Goal: Communication & Community: Answer question/provide support

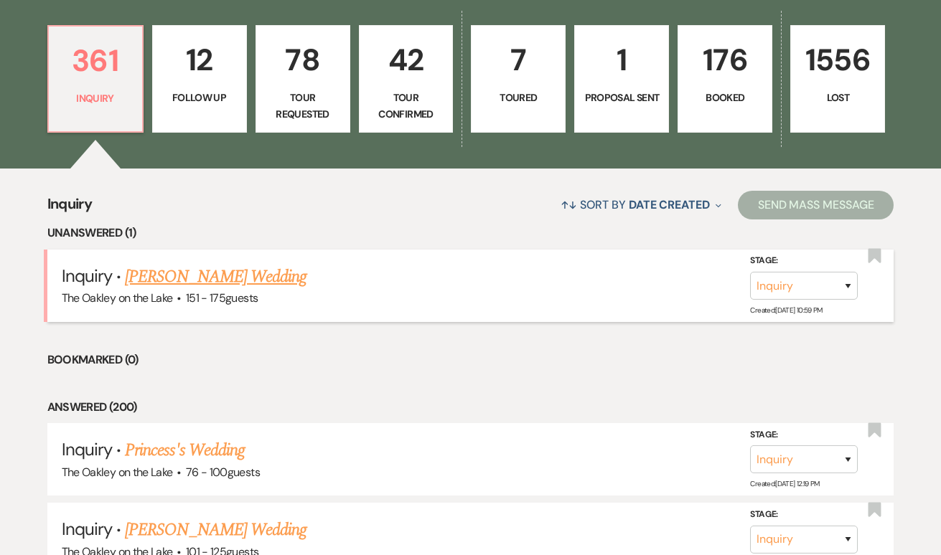
click at [238, 286] on h5 "Inquiry · Ejiro Okpodu's Wedding" at bounding box center [471, 277] width 818 height 26
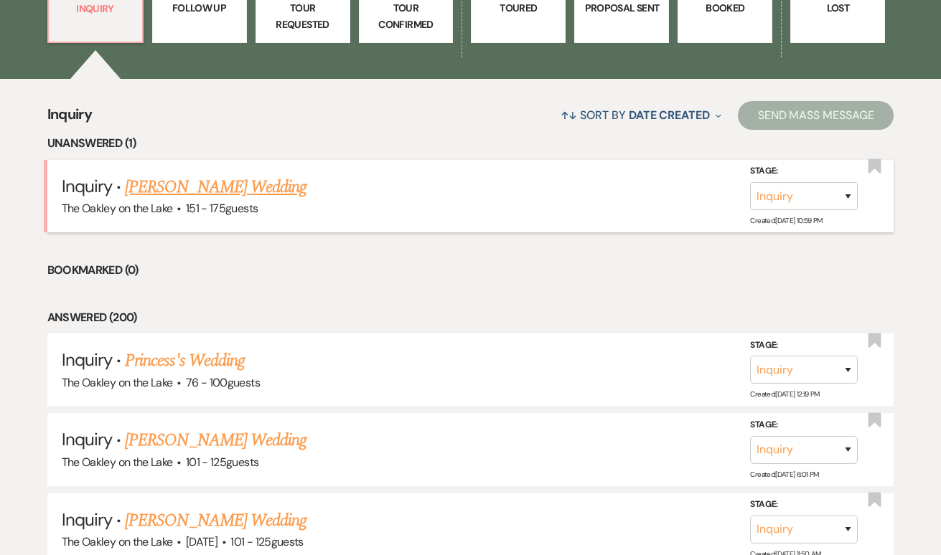
scroll to position [479, 0]
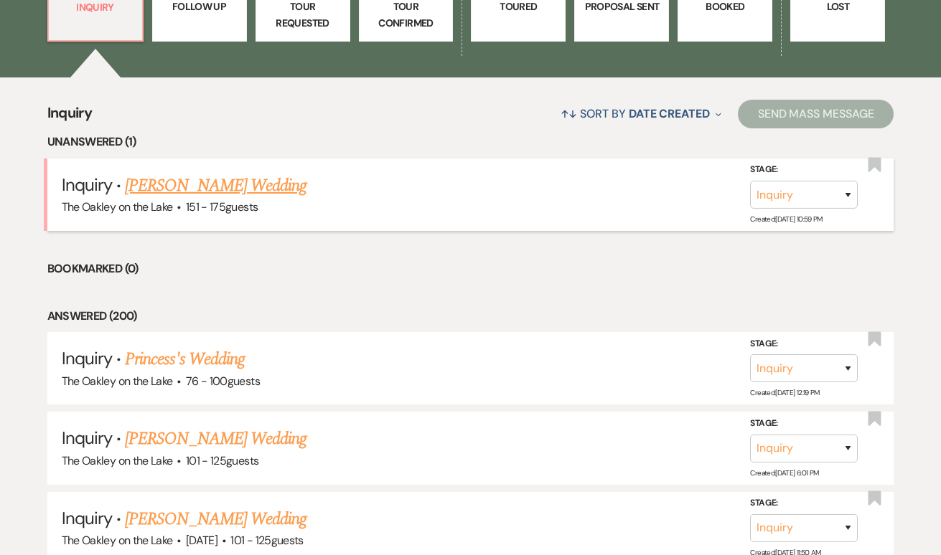
click at [182, 182] on link "[PERSON_NAME] Wedding" at bounding box center [216, 186] width 182 height 26
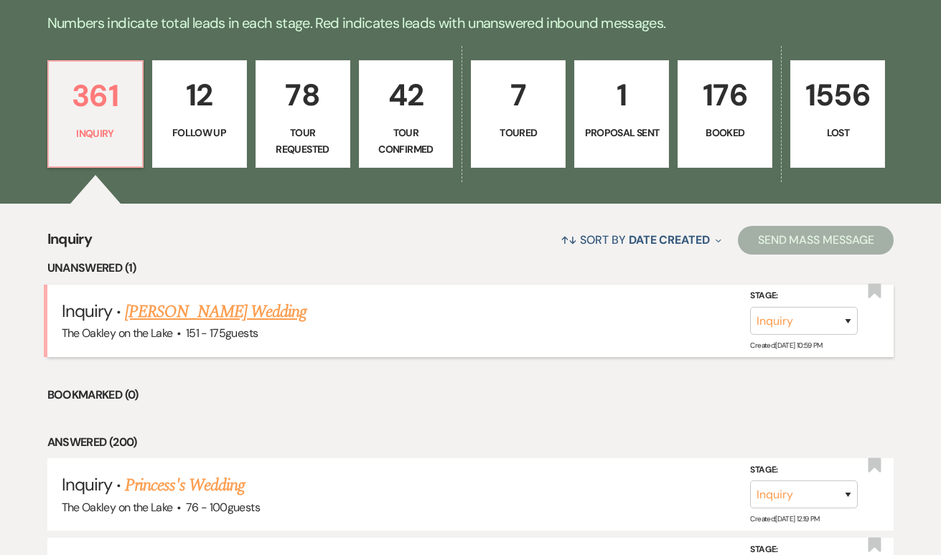
click at [188, 315] on link "[PERSON_NAME] Wedding" at bounding box center [216, 312] width 182 height 26
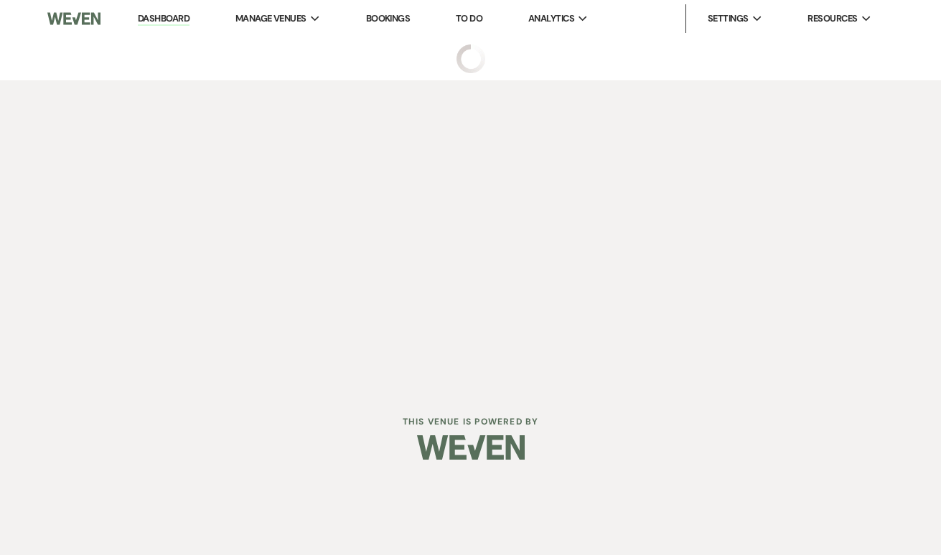
select select "4"
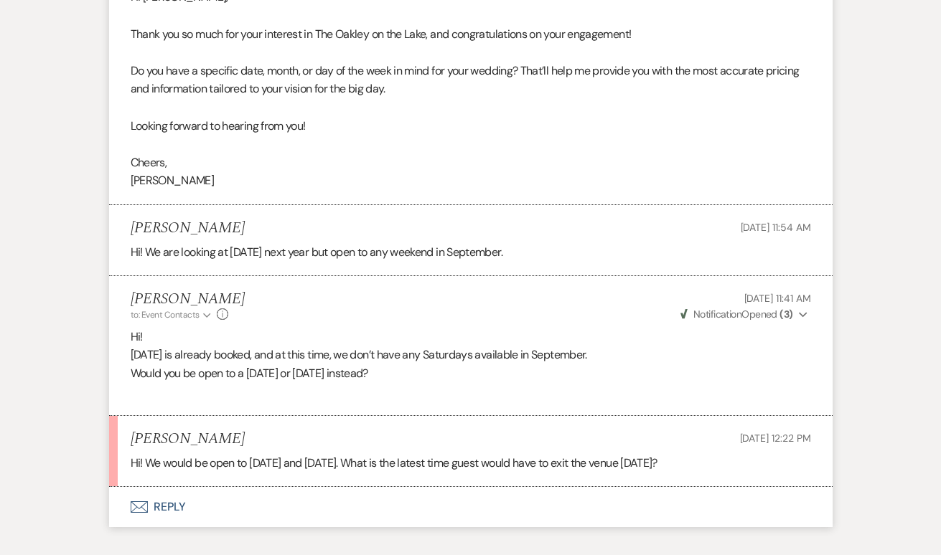
scroll to position [1450, 0]
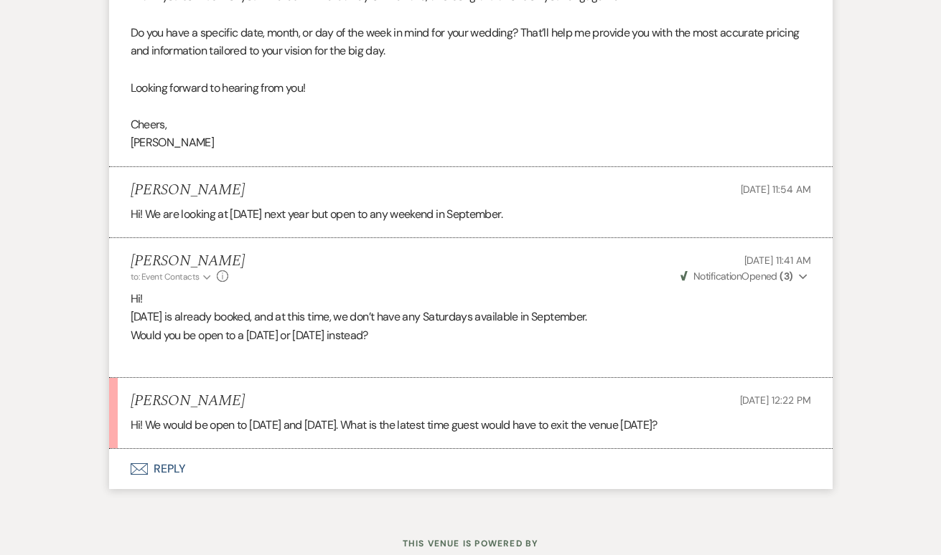
click at [153, 457] on button "Envelope Reply" at bounding box center [470, 469] width 723 height 40
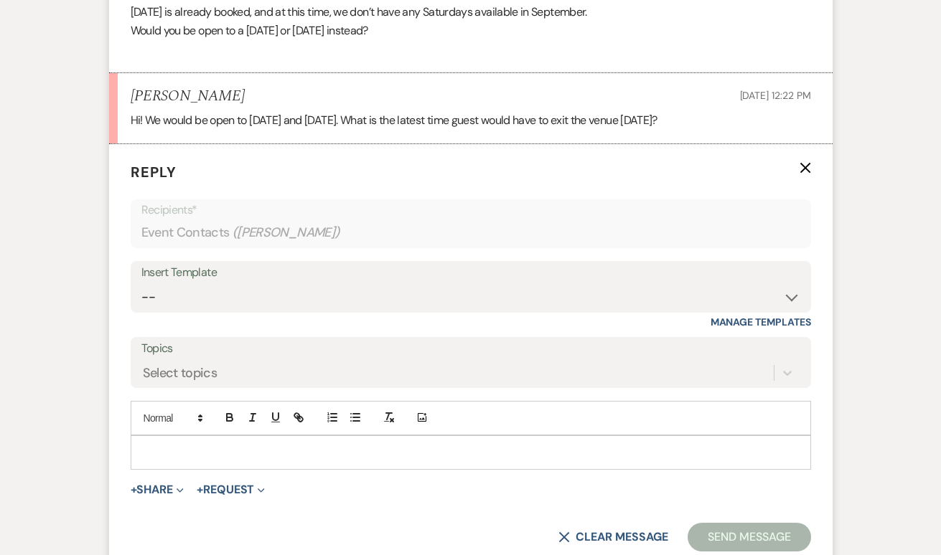
scroll to position [1762, 0]
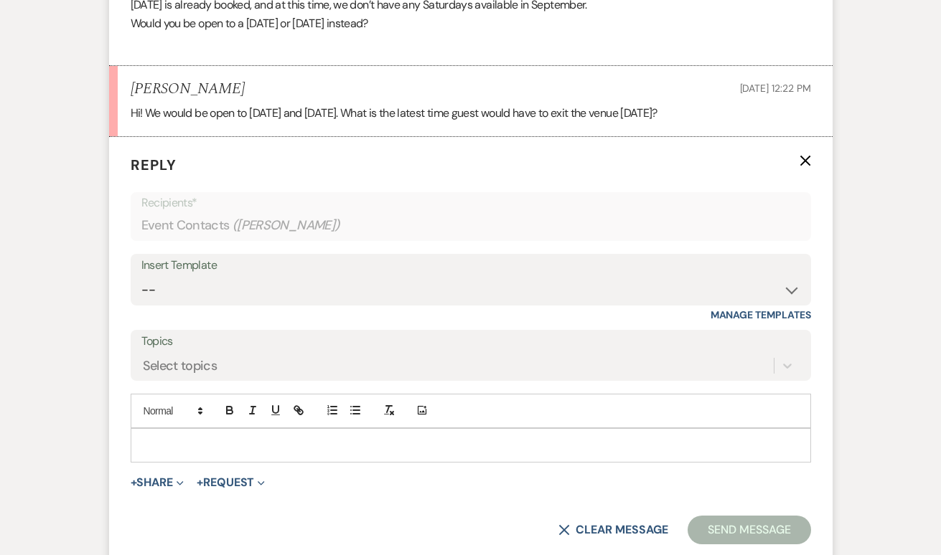
click at [248, 438] on p at bounding box center [470, 446] width 657 height 16
drag, startPoint x: 695, startPoint y: 103, endPoint x: 96, endPoint y: 93, distance: 599.3
copy p "Hi! We would be open to [DATE] and [DATE]. What is the latest time guest would …"
click at [281, 429] on div at bounding box center [470, 445] width 679 height 33
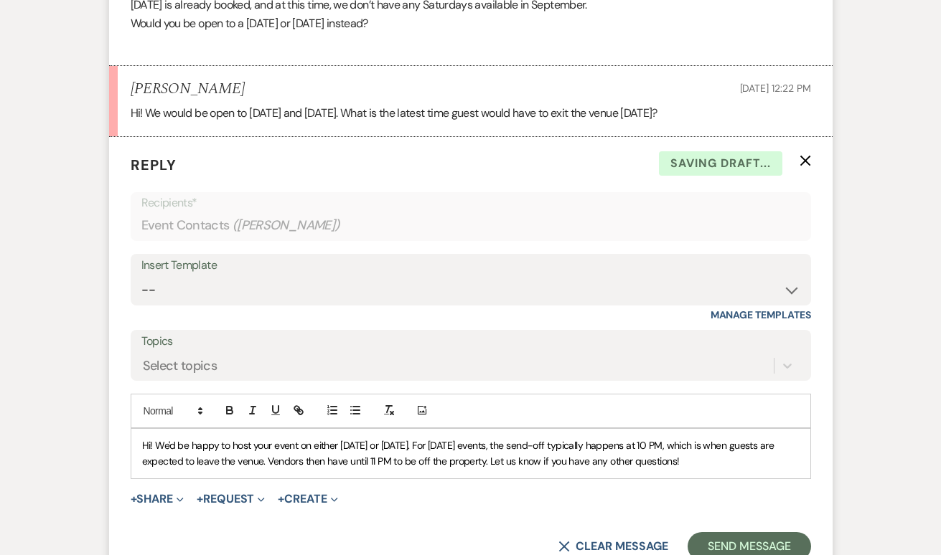
click at [446, 439] on span "Hi! We'd be happy to host your event on either [DATE] or [DATE]. For [DATE] eve…" at bounding box center [459, 453] width 634 height 29
click at [682, 453] on p "Hi! We'd be happy to host your event on either [DATE] or [DATE]. For events, th…" at bounding box center [470, 454] width 657 height 32
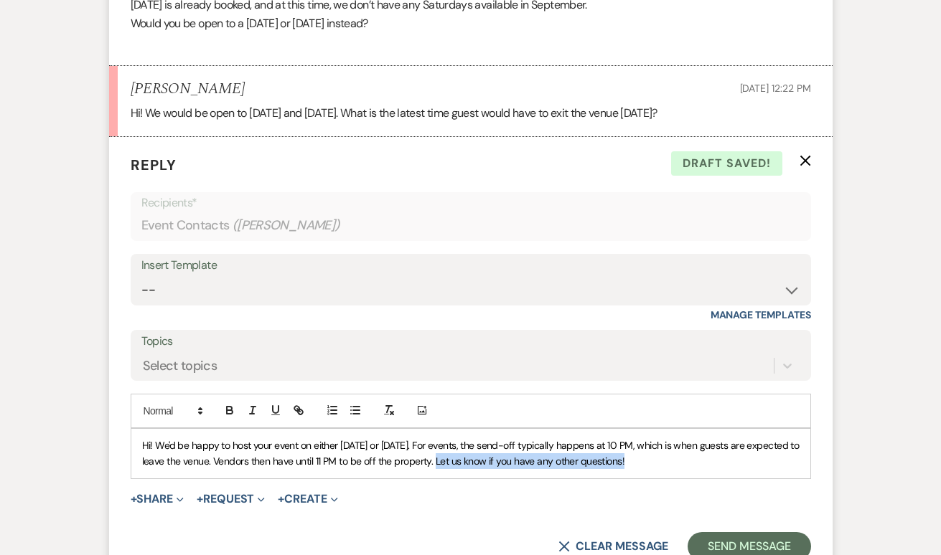
drag, startPoint x: 436, startPoint y: 449, endPoint x: 792, endPoint y: 457, distance: 355.3
click at [792, 457] on p "Hi! We'd be happy to host your event on either [DATE] or [DATE]. For events, th…" at bounding box center [470, 454] width 657 height 32
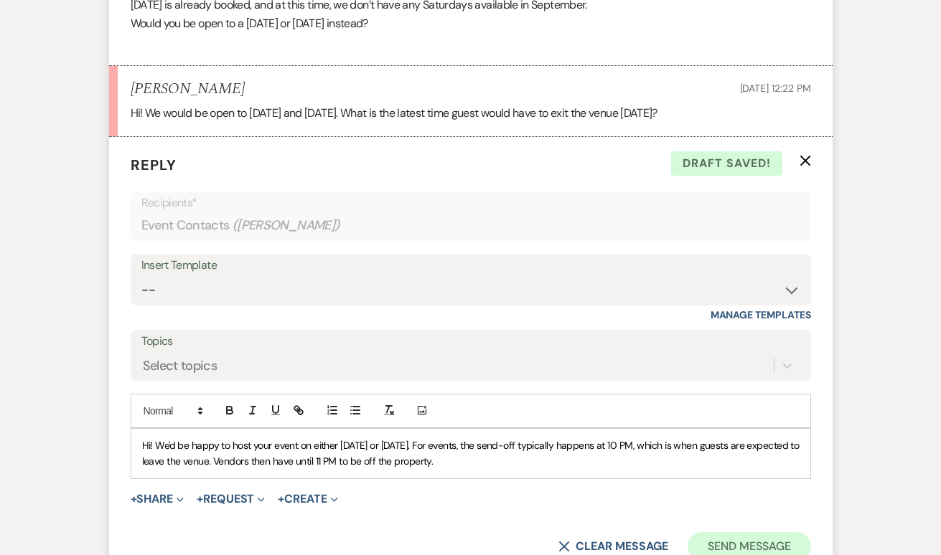
click at [730, 532] on button "Send Message" at bounding box center [748, 546] width 123 height 29
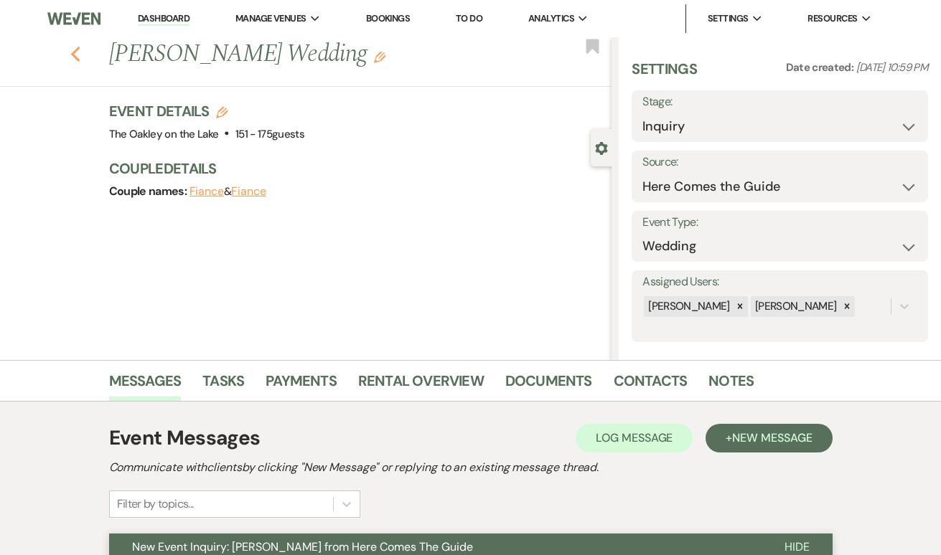
scroll to position [0, 0]
click at [73, 54] on use "button" at bounding box center [74, 55] width 9 height 16
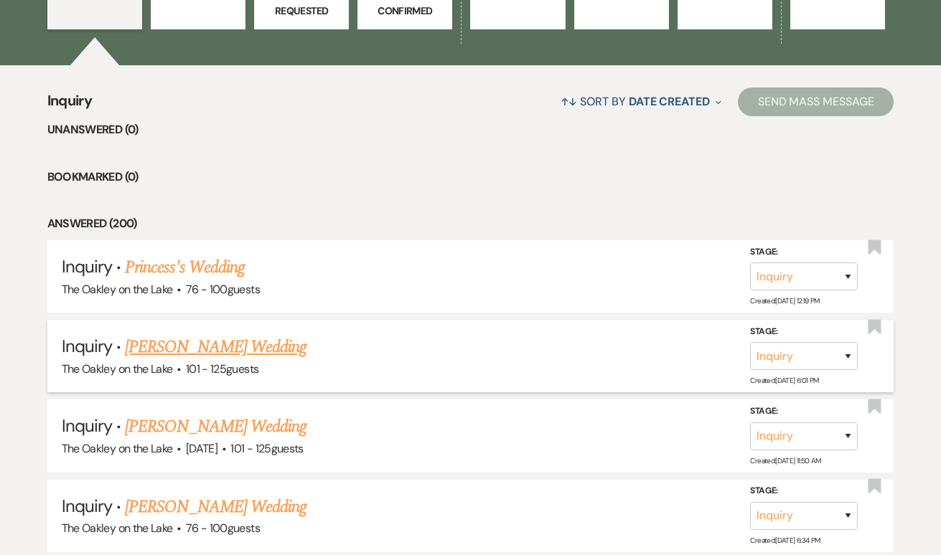
scroll to position [542, 0]
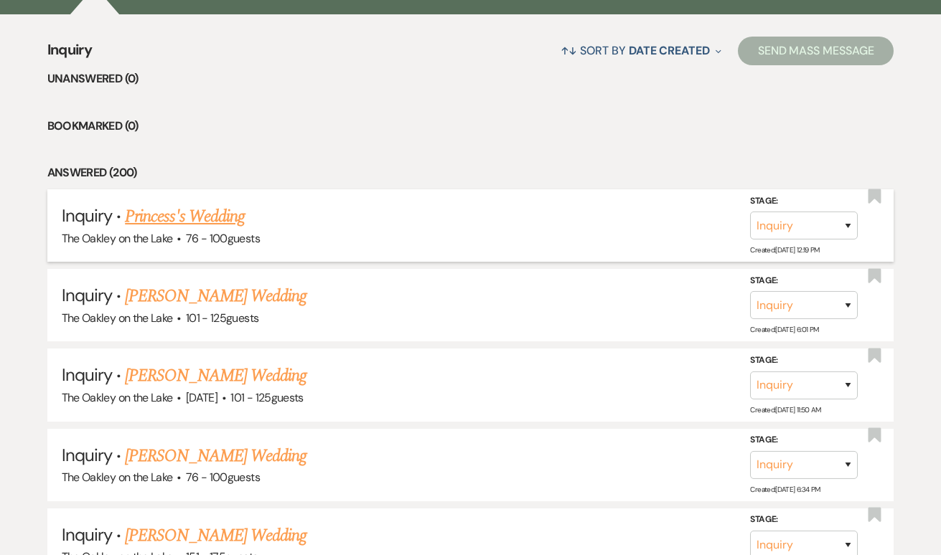
click at [152, 219] on link "Princess's Wedding" at bounding box center [185, 217] width 120 height 26
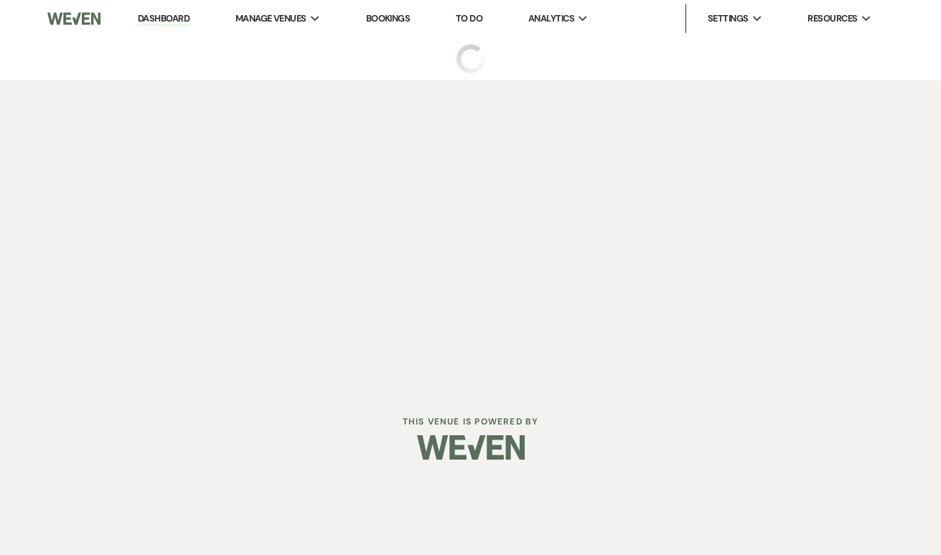
select select "4"
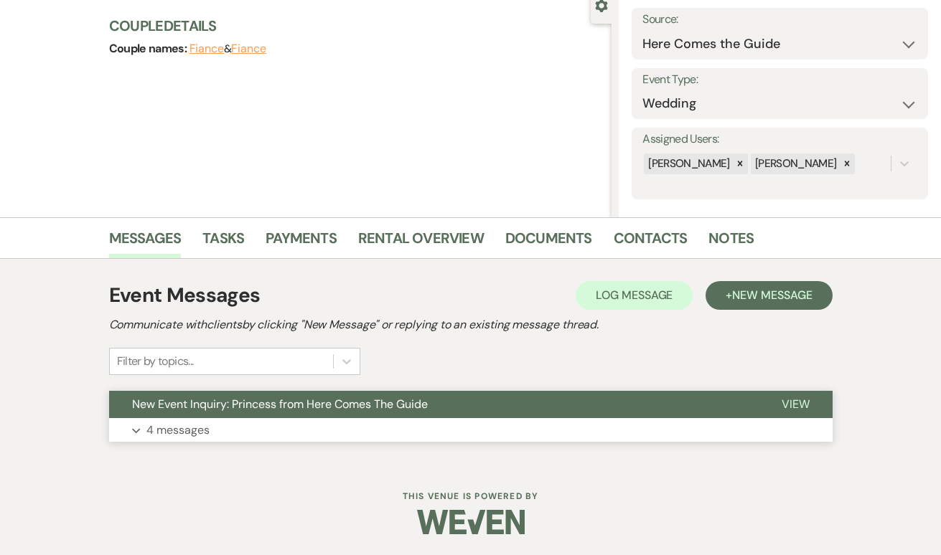
click at [164, 423] on p "4 messages" at bounding box center [177, 430] width 63 height 19
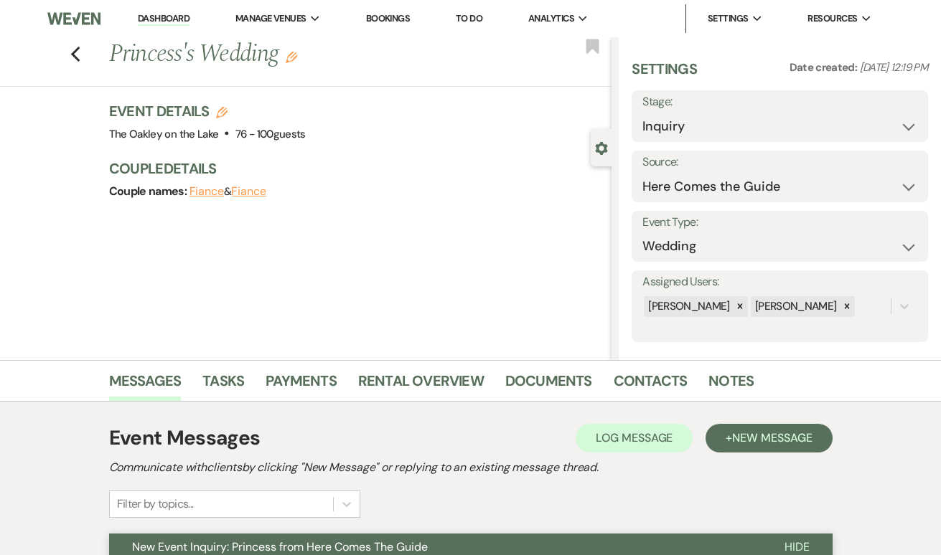
scroll to position [-1, 0]
